Goal: Transaction & Acquisition: Obtain resource

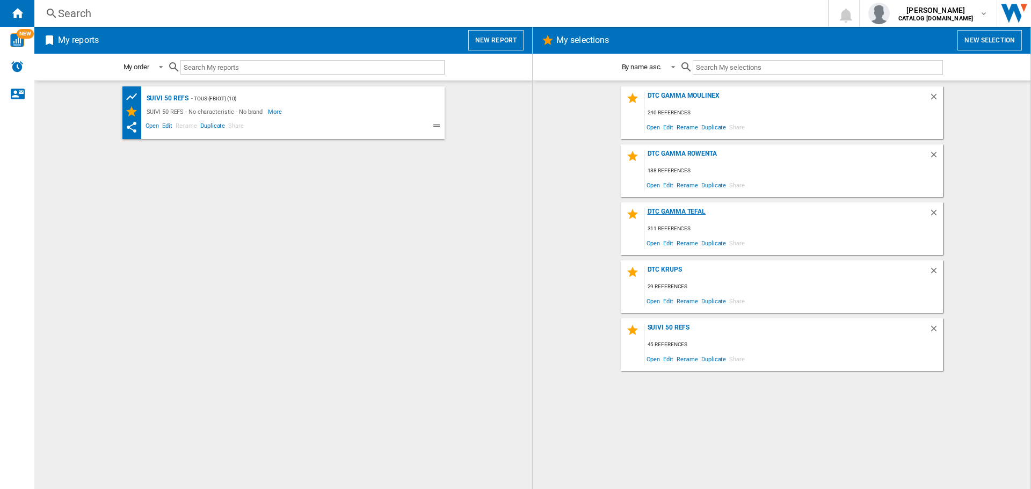
click at [661, 216] on div "DTC GAMMA TEFAL" at bounding box center [787, 215] width 284 height 14
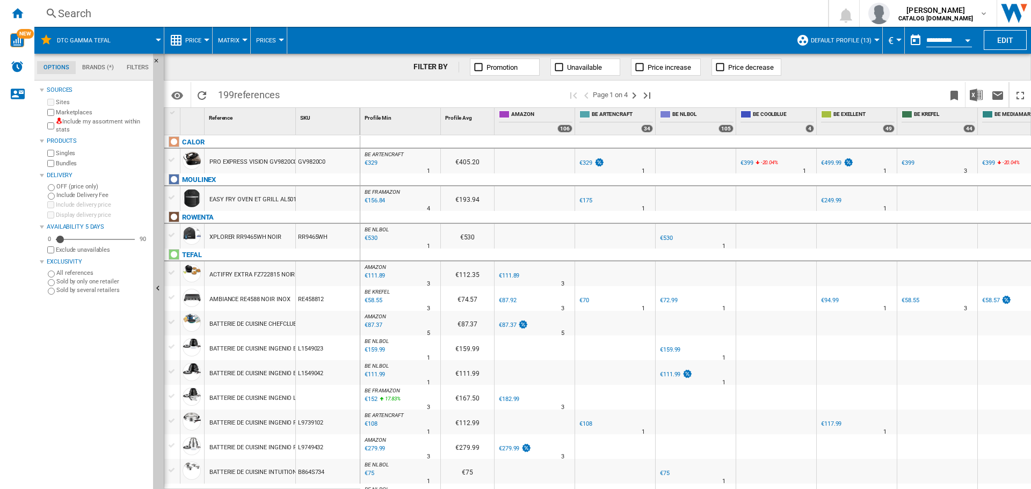
click at [866, 42] on span "Default profile (13)" at bounding box center [841, 40] width 61 height 7
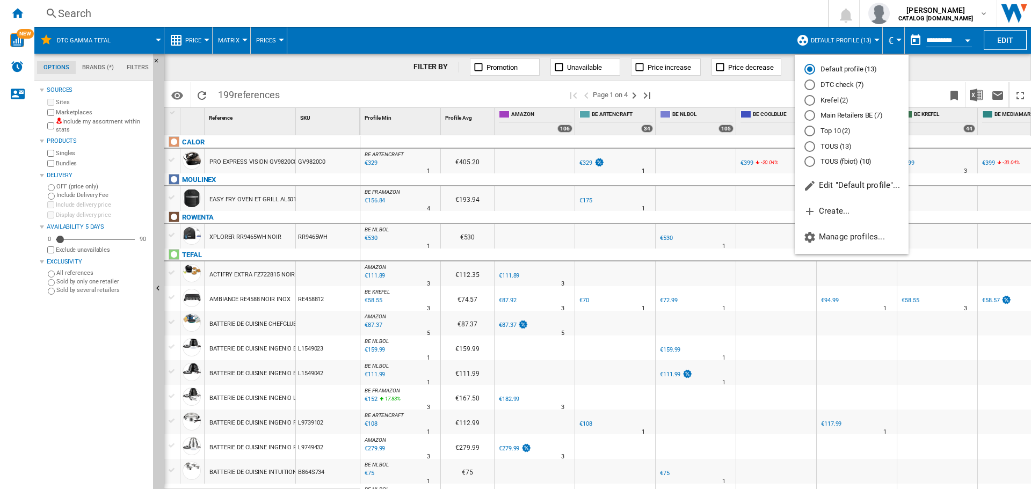
click at [820, 84] on md-radio-button "DTC check (7)" at bounding box center [851, 85] width 94 height 10
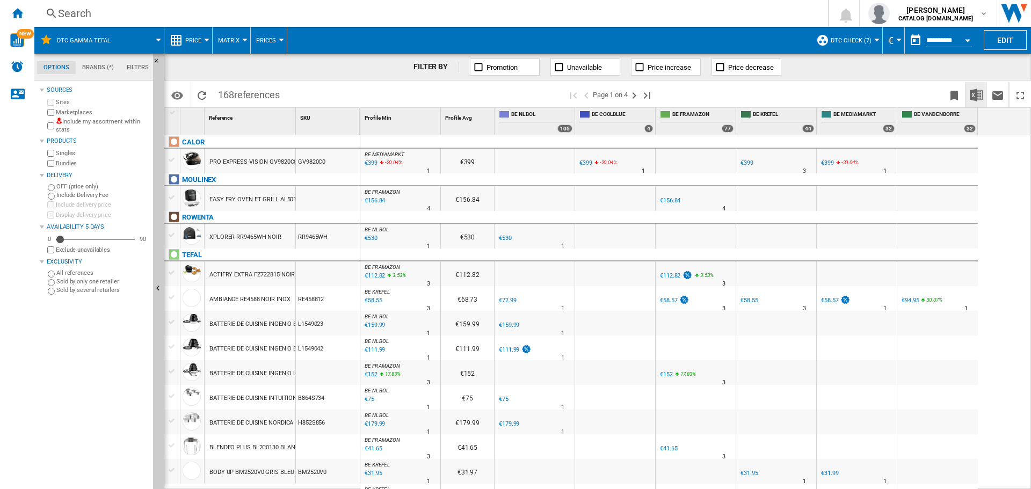
click at [975, 97] on img "Download in Excel" at bounding box center [975, 95] width 13 height 13
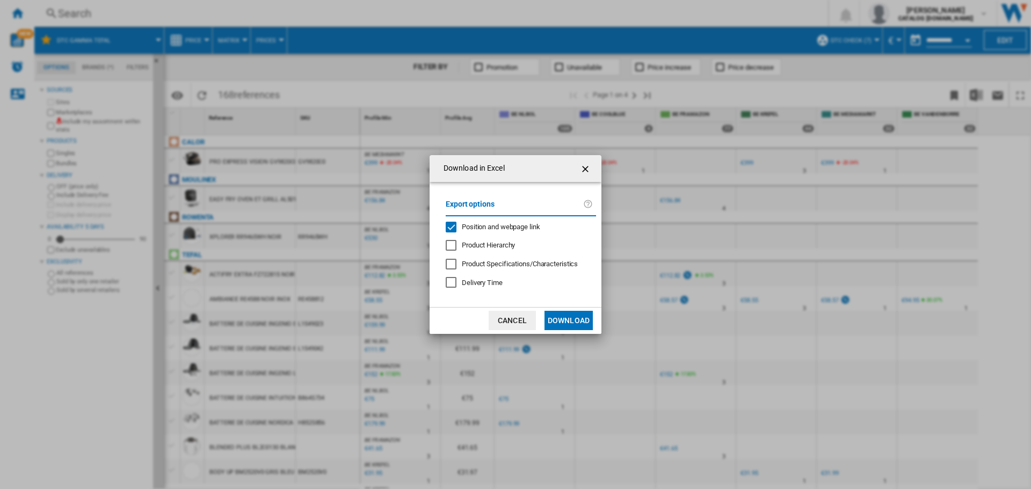
click at [454, 228] on div "Position and webpage link" at bounding box center [451, 227] width 11 height 11
click at [564, 317] on button "Download" at bounding box center [568, 320] width 48 height 19
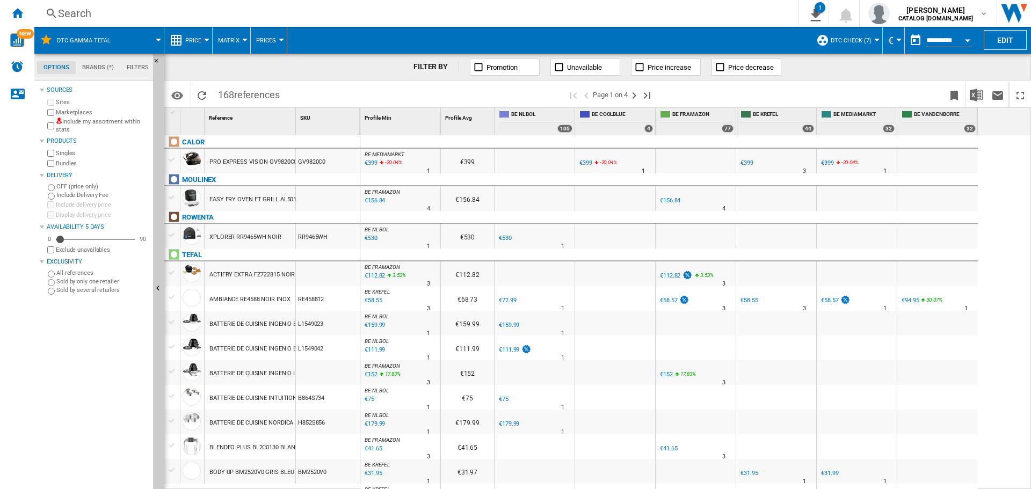
click at [113, 41] on button "DTC GAMMA TEFAL" at bounding box center [89, 40] width 64 height 27
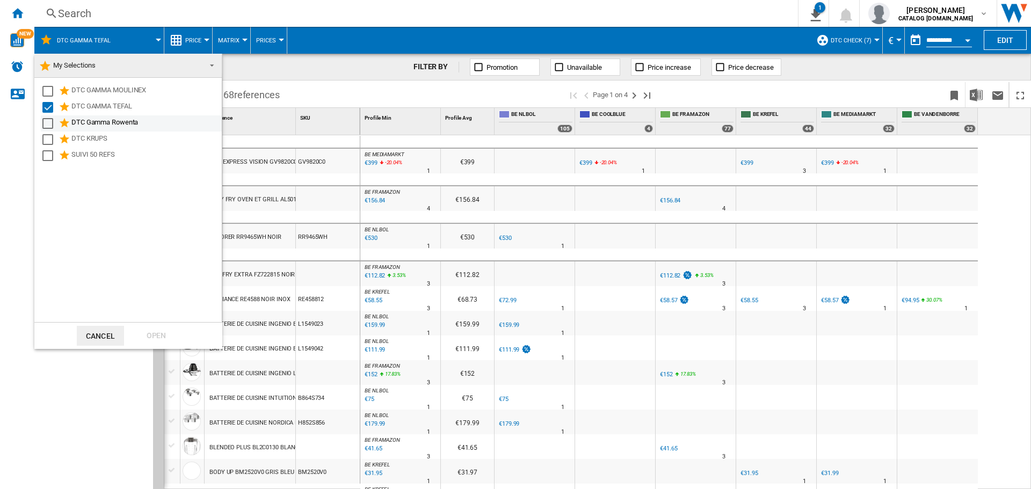
click at [40, 126] on li "DTC Gamma Rowenta" at bounding box center [131, 123] width 182 height 16
click at [45, 125] on div "Select" at bounding box center [47, 123] width 11 height 11
click at [46, 108] on div "Select" at bounding box center [47, 107] width 11 height 11
click at [161, 334] on div "Open" at bounding box center [156, 336] width 47 height 20
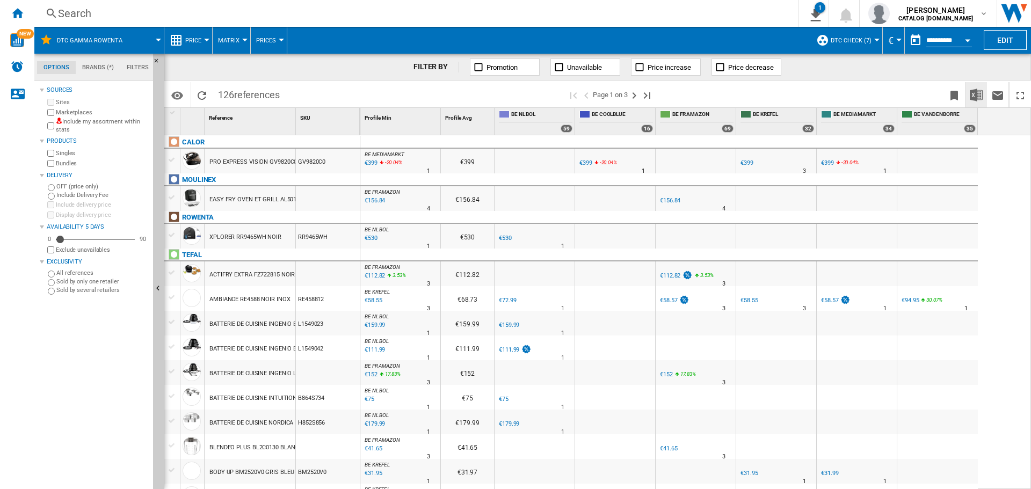
click at [978, 94] on img "Download in Excel" at bounding box center [975, 95] width 13 height 13
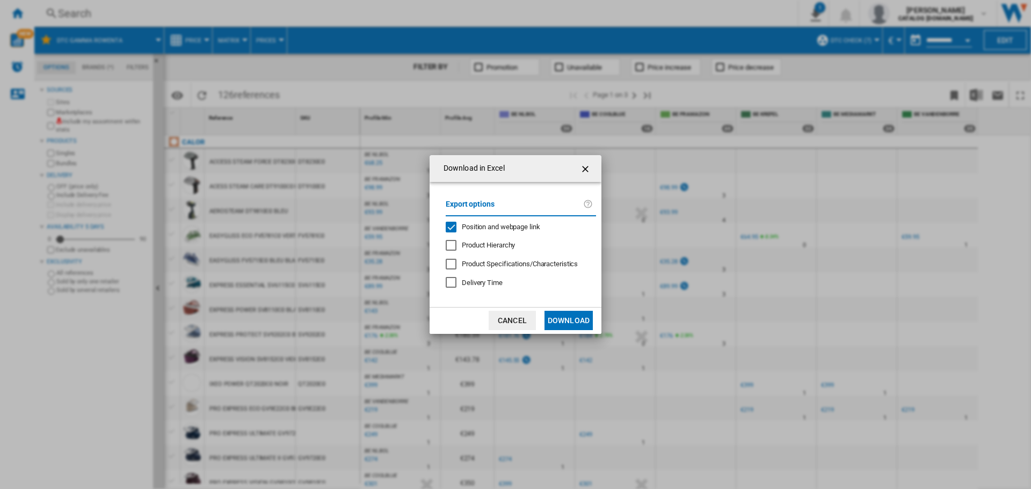
click at [449, 228] on div "Position and webpage link" at bounding box center [451, 227] width 11 height 11
click at [570, 316] on button "Download" at bounding box center [568, 320] width 48 height 19
